Goal: Task Accomplishment & Management: Complete application form

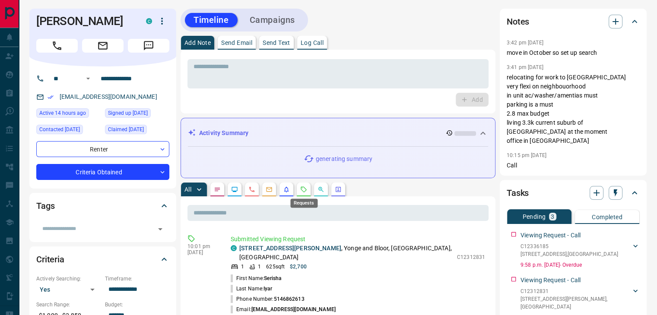
click at [306, 188] on icon "Requests" at bounding box center [303, 189] width 7 height 7
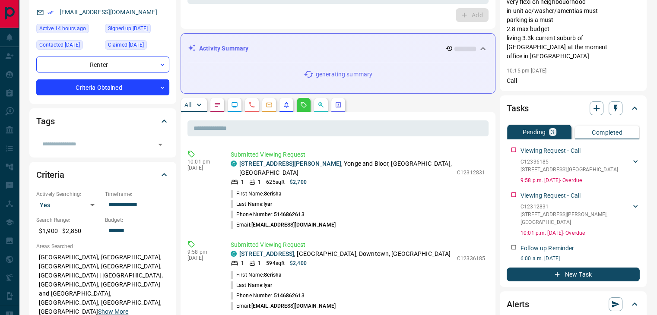
scroll to position [86, 0]
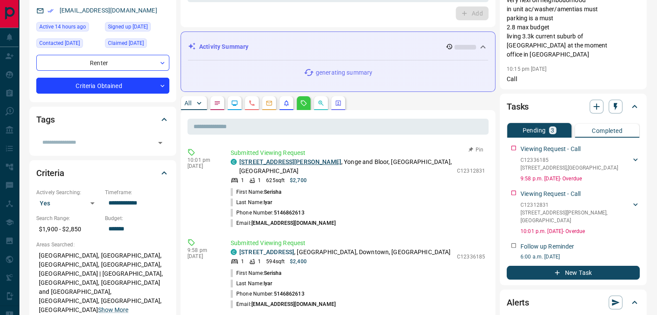
click at [279, 161] on link "[STREET_ADDRESS][PERSON_NAME]" at bounding box center [290, 161] width 102 height 7
click at [291, 249] on link "[STREET_ADDRESS]" at bounding box center [266, 252] width 55 height 7
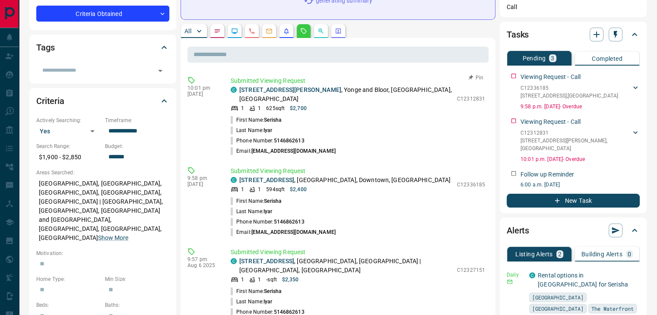
scroll to position [173, 0]
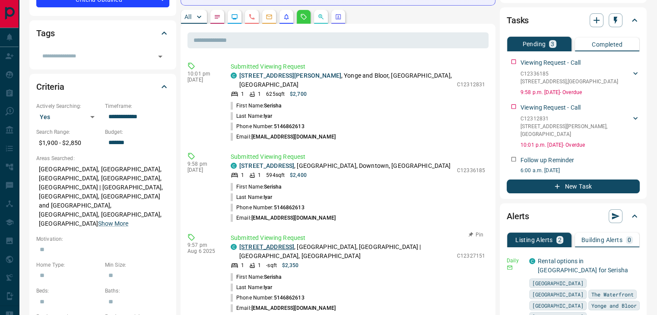
click at [294, 244] on link "[STREET_ADDRESS]" at bounding box center [266, 247] width 55 height 7
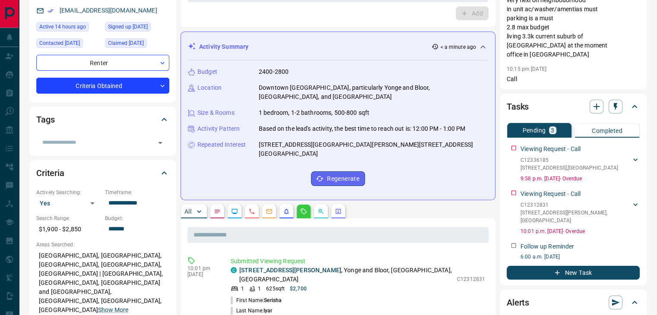
scroll to position [0, 0]
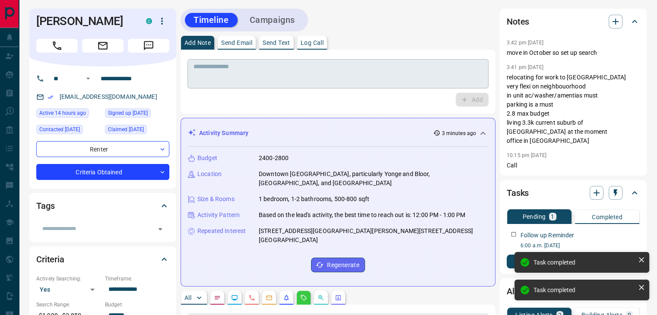
click at [348, 80] on textarea at bounding box center [337, 74] width 289 height 22
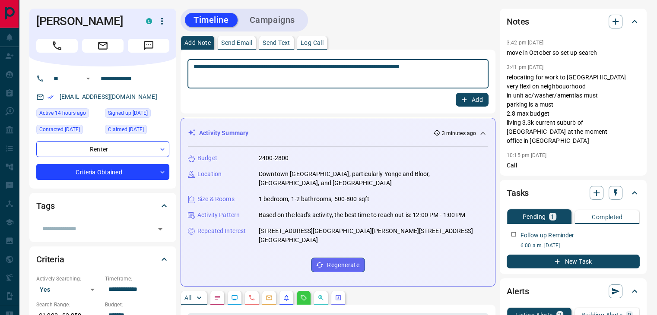
type textarea "**********"
click at [478, 98] on button "Add" at bounding box center [472, 100] width 33 height 14
